Goal: Transaction & Acquisition: Obtain resource

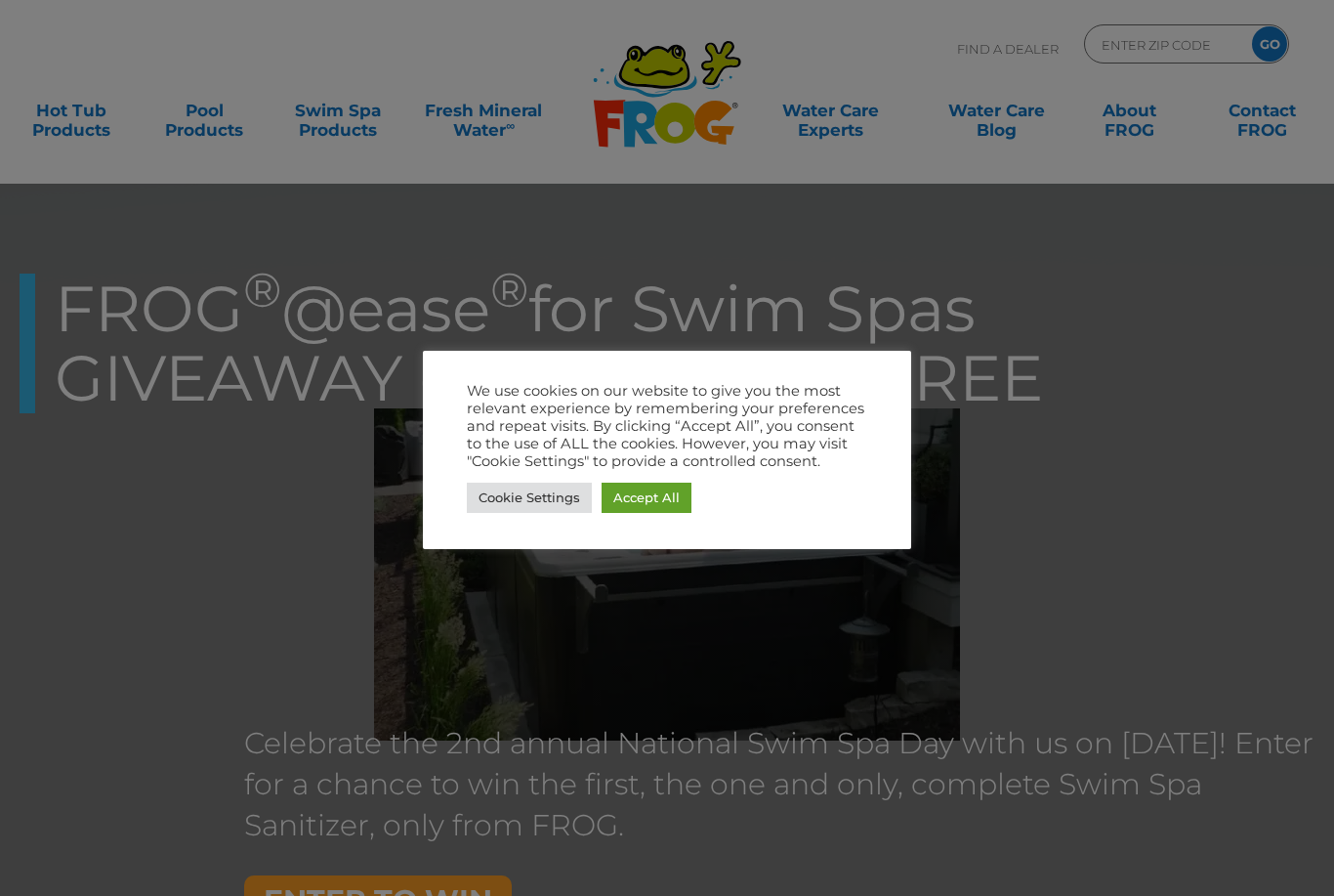
click at [510, 508] on link "Cookie Settings" at bounding box center [529, 498] width 125 height 30
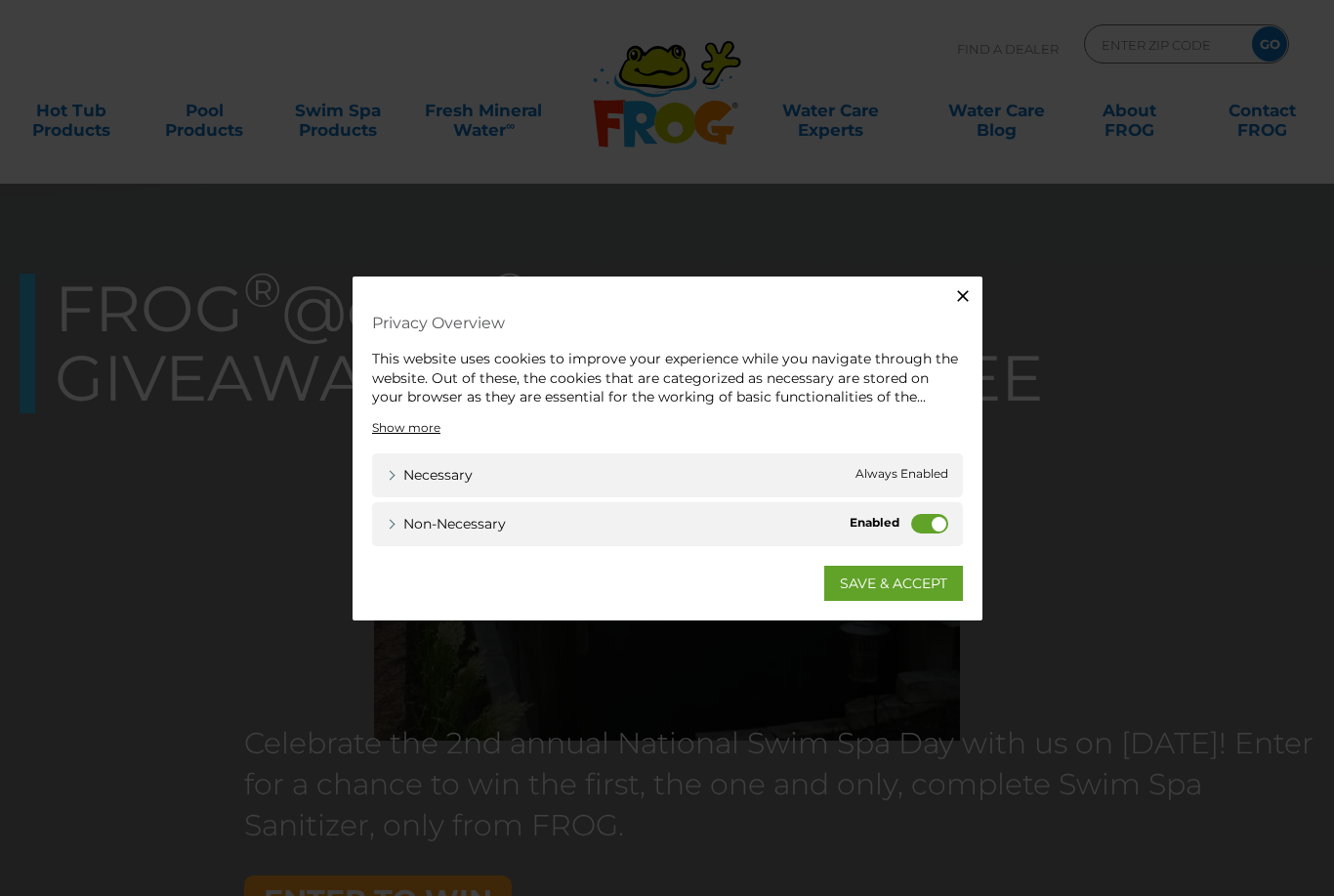
click at [928, 526] on label "Non-necessary" at bounding box center [930, 522] width 37 height 20
click at [0, 0] on input "Non-necessary" at bounding box center [0, 0] width 0 height 0
click at [913, 520] on label "Non-necessary" at bounding box center [930, 522] width 37 height 20
click at [0, 0] on input "Non-necessary" at bounding box center [0, 0] width 0 height 0
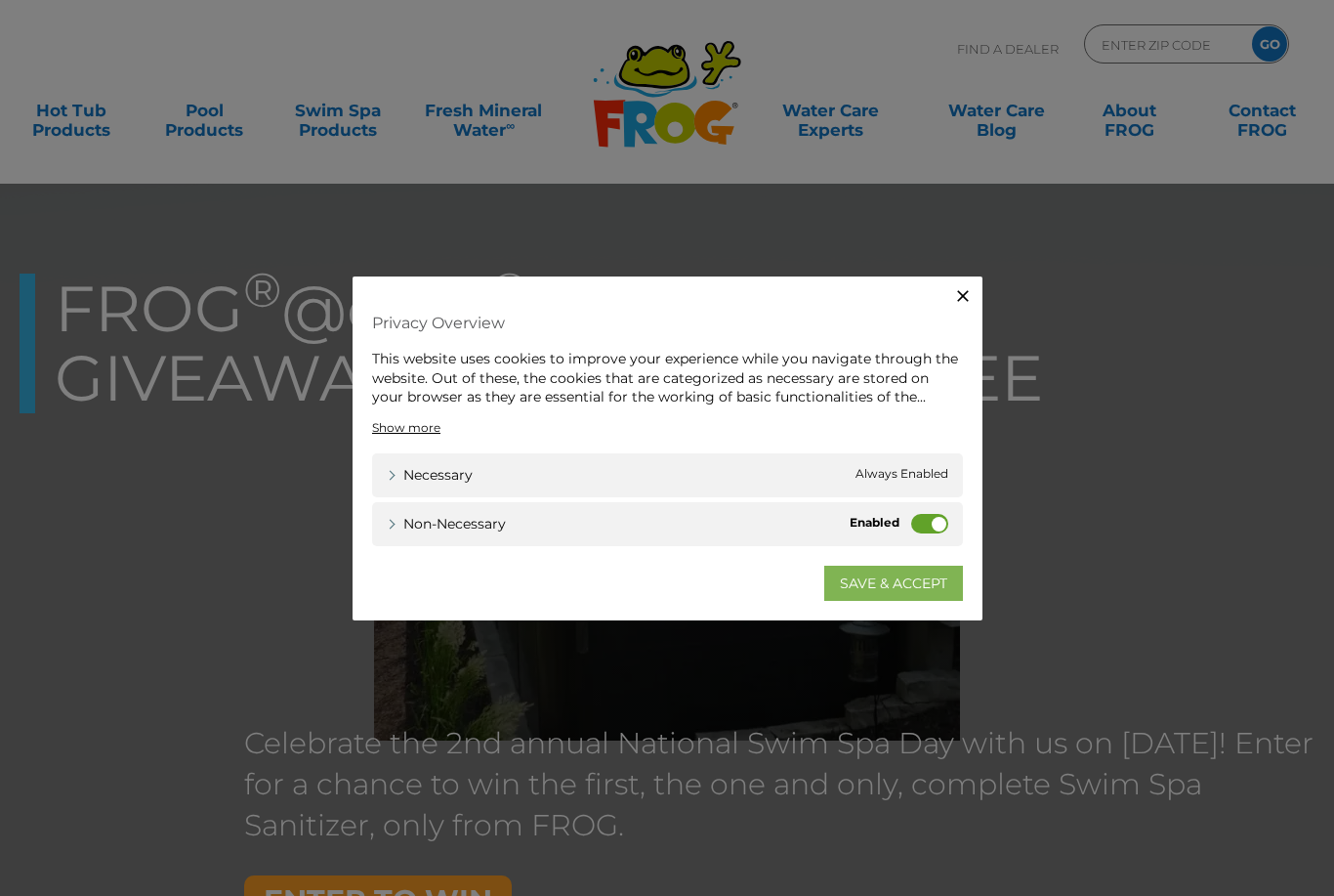
click at [873, 580] on link "SAVE & ACCEPT" at bounding box center [893, 582] width 139 height 35
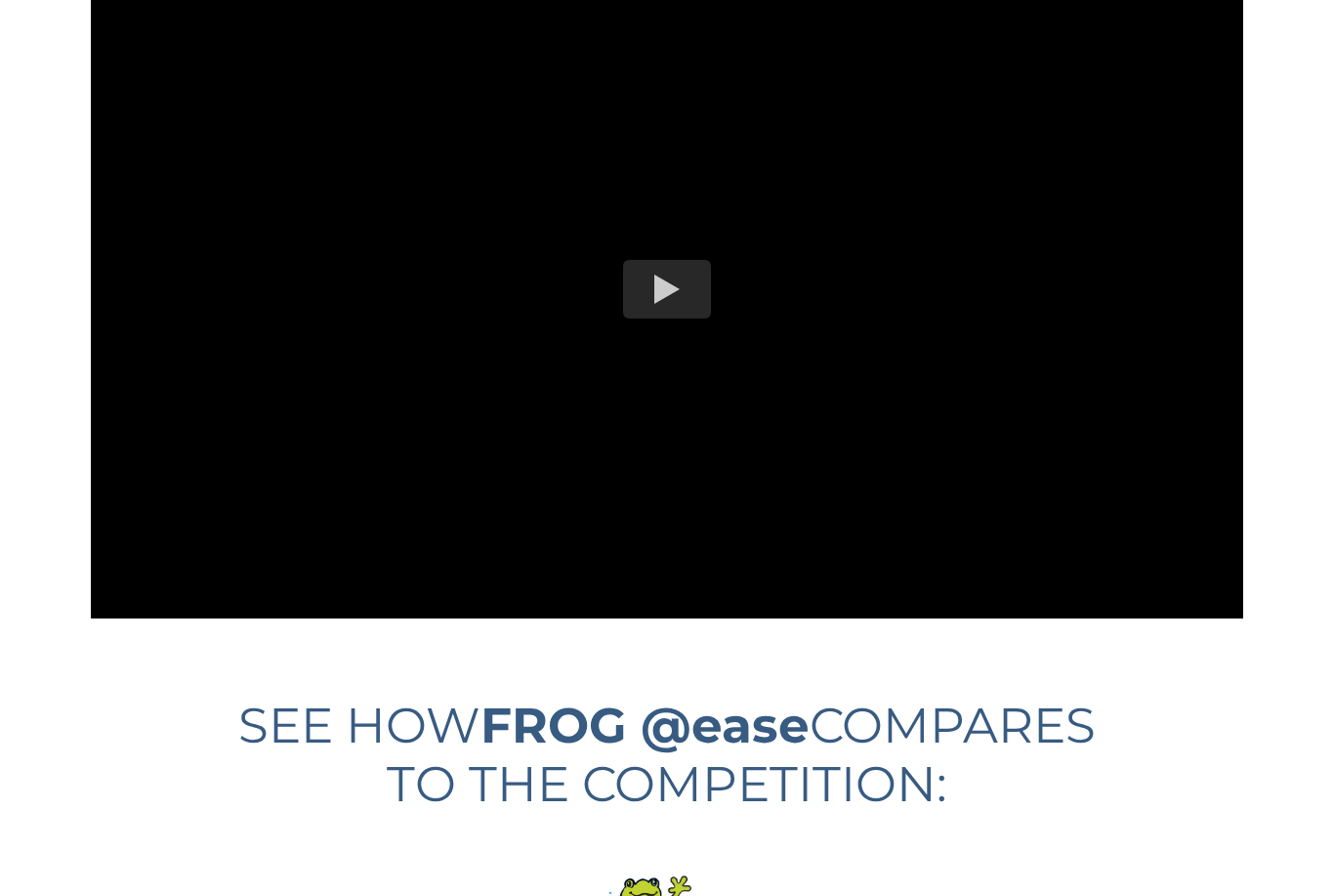
scroll to position [1469, 0]
click at [658, 271] on div at bounding box center [667, 290] width 88 height 59
click at [661, 281] on div at bounding box center [667, 290] width 88 height 59
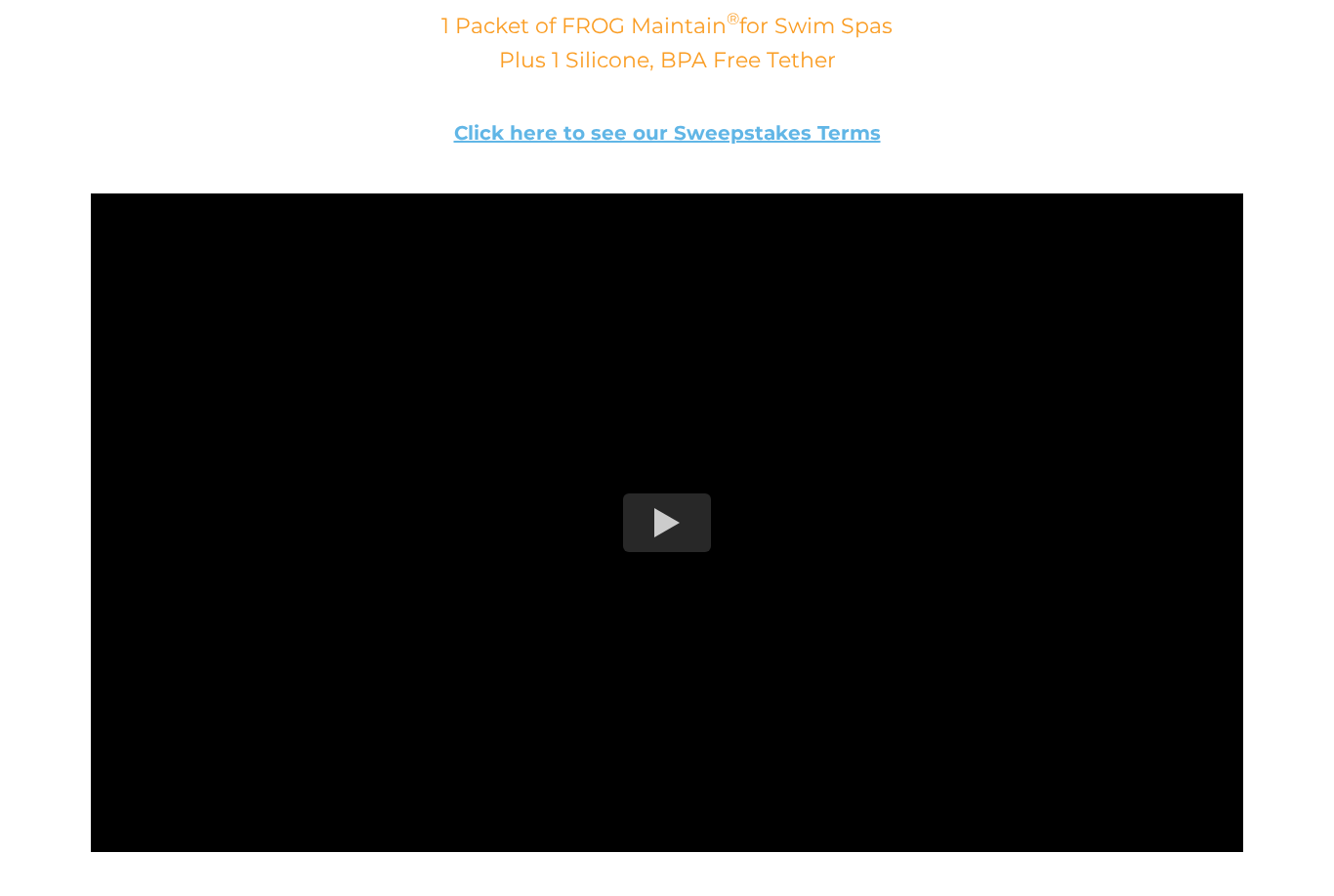
scroll to position [1240, 0]
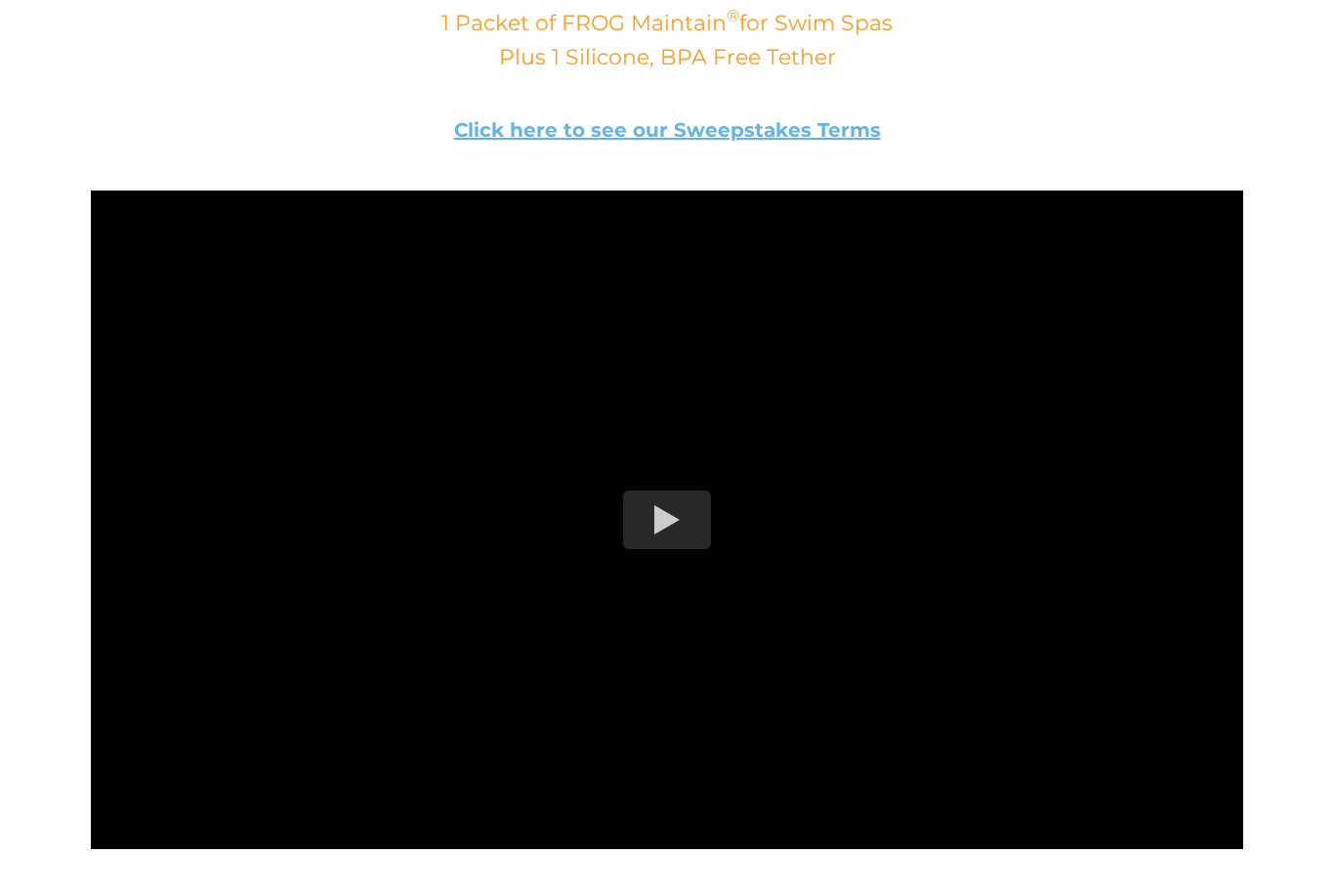
click at [665, 512] on div at bounding box center [667, 519] width 88 height 59
click at [663, 511] on div at bounding box center [667, 519] width 88 height 59
click at [670, 527] on div at bounding box center [667, 519] width 88 height 59
click at [676, 503] on div at bounding box center [667, 519] width 88 height 59
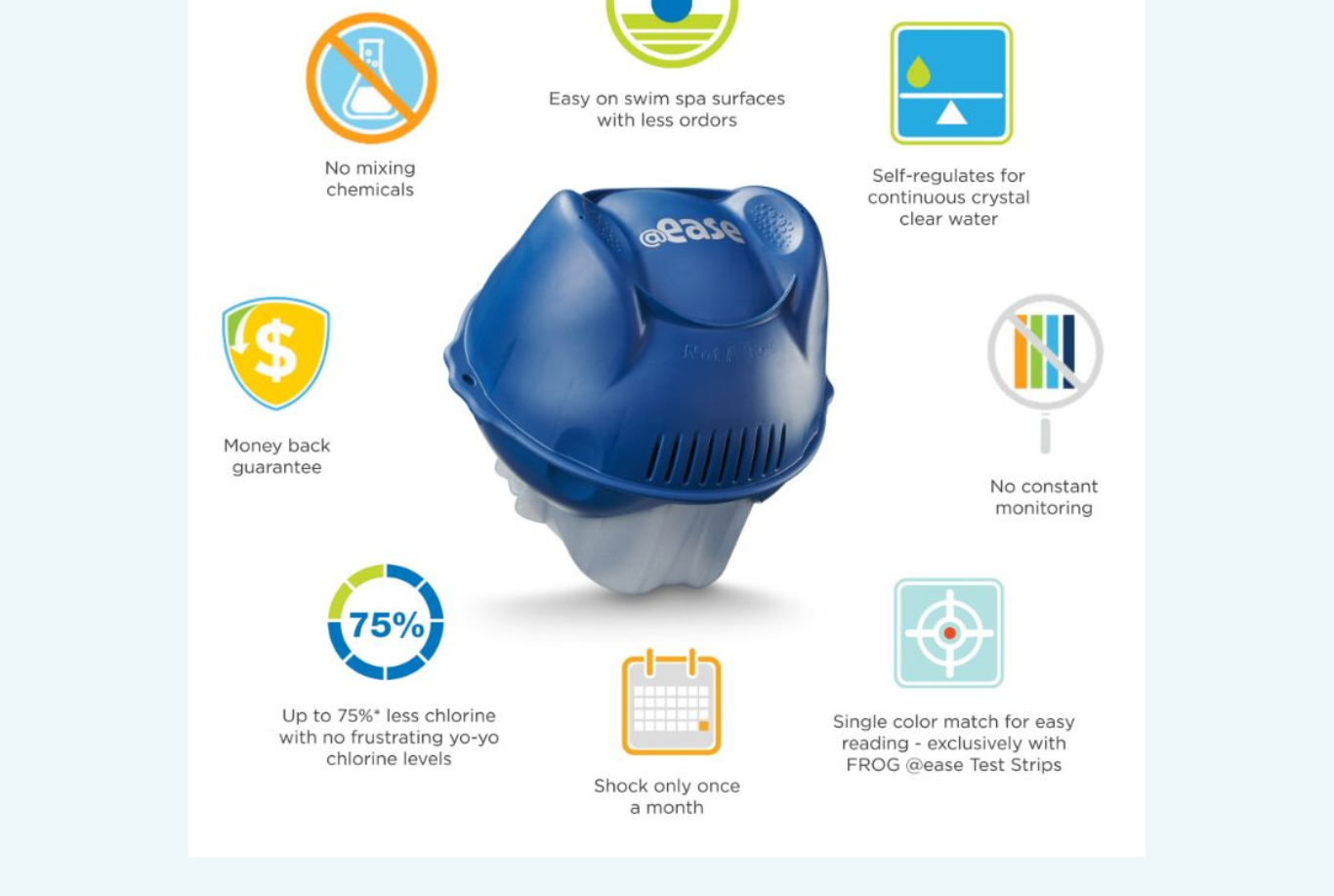
scroll to position [4651, 0]
